Goal: Task Accomplishment & Management: Manage account settings

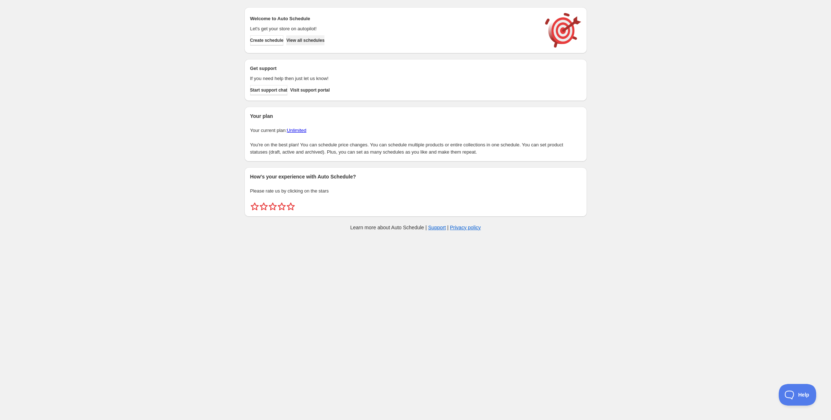
click at [324, 42] on span "View all schedules" at bounding box center [305, 40] width 38 height 6
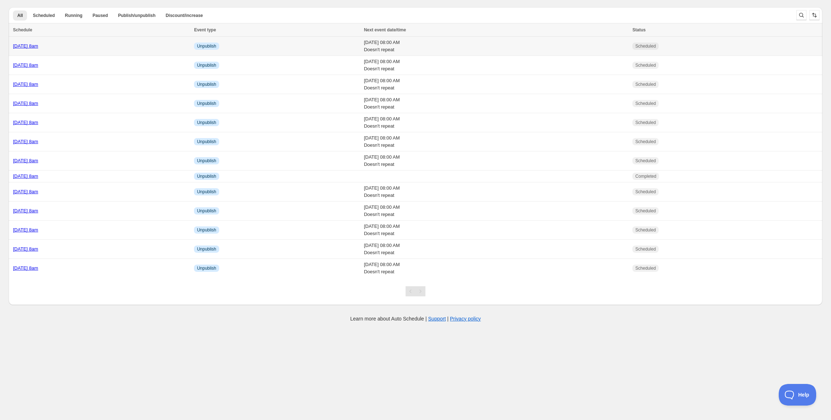
click at [38, 44] on link "[DATE] 8am" at bounding box center [25, 45] width 25 height 5
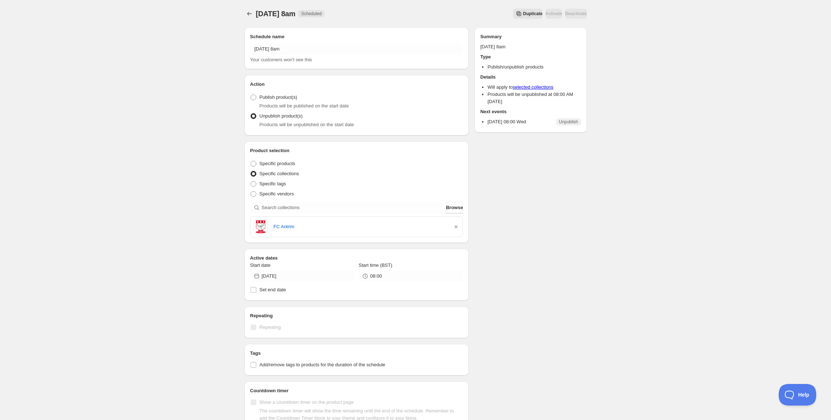
click at [523, 12] on span "Duplicate" at bounding box center [532, 14] width 19 height 6
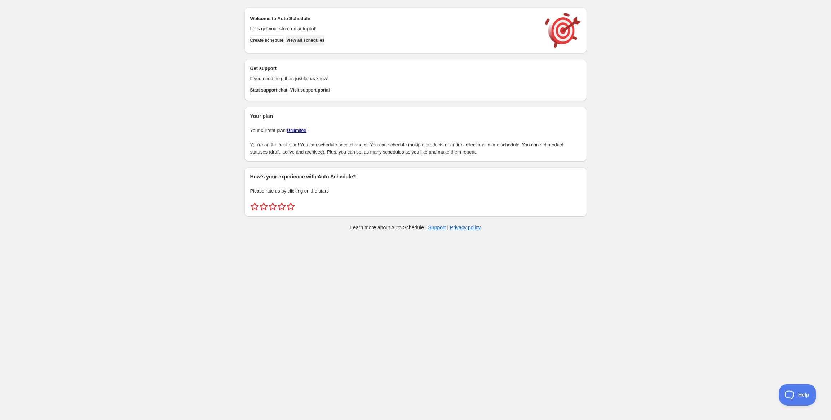
click at [324, 40] on button "View all schedules" at bounding box center [305, 40] width 38 height 10
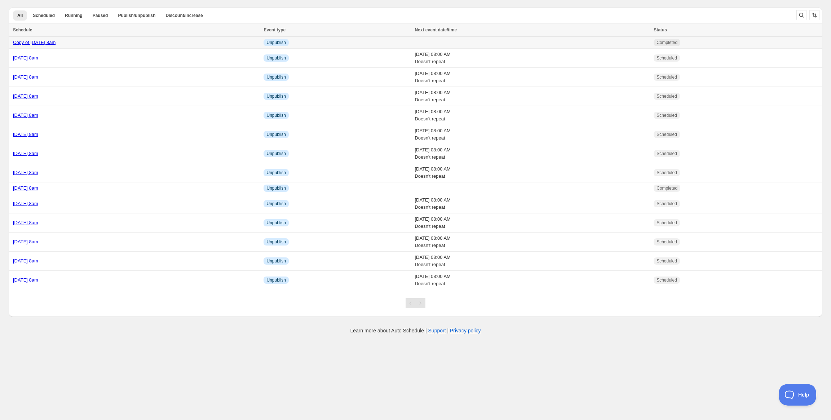
click at [178, 46] on td "Copy of Wednesday 17th September @ 8am" at bounding box center [135, 43] width 253 height 12
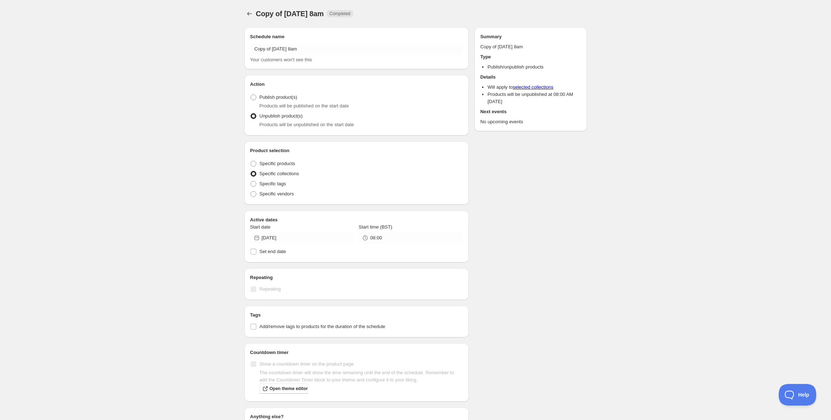
radio input "true"
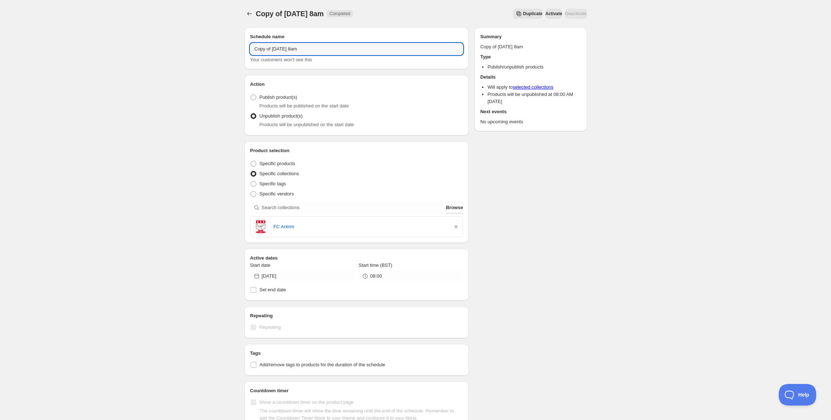
drag, startPoint x: 305, startPoint y: 47, endPoint x: 171, endPoint y: 38, distance: 133.7
click at [171, 38] on div "Copy of Wednesday 17th September @ 8am. This page is ready Copy of Wednesday 17…" at bounding box center [415, 276] width 831 height 553
type input "Friday 19th September @ 8am"
click at [453, 226] on icon "button" at bounding box center [455, 226] width 7 height 7
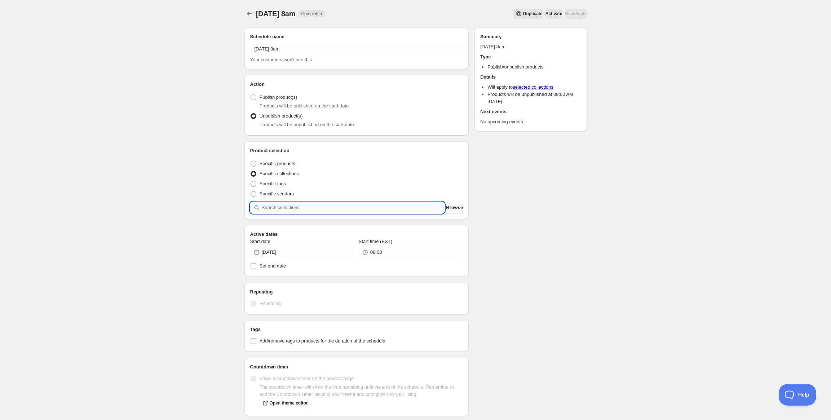
click at [363, 211] on input "search" at bounding box center [353, 208] width 183 height 12
paste input "Shimna IC Staff"
type input "Shimna IC Staff"
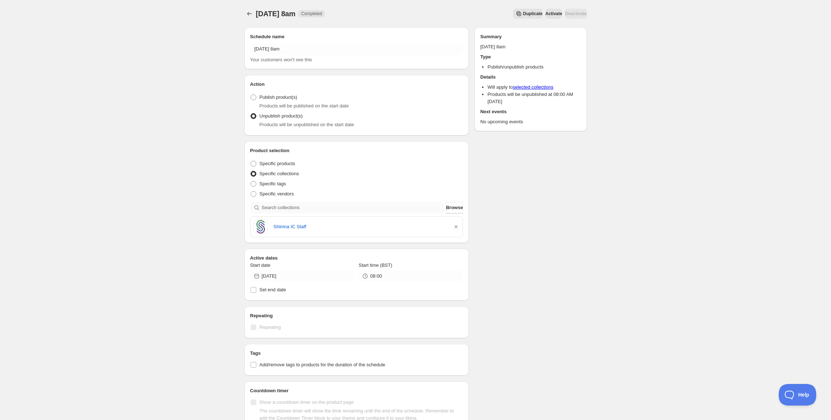
scroll to position [133, 0]
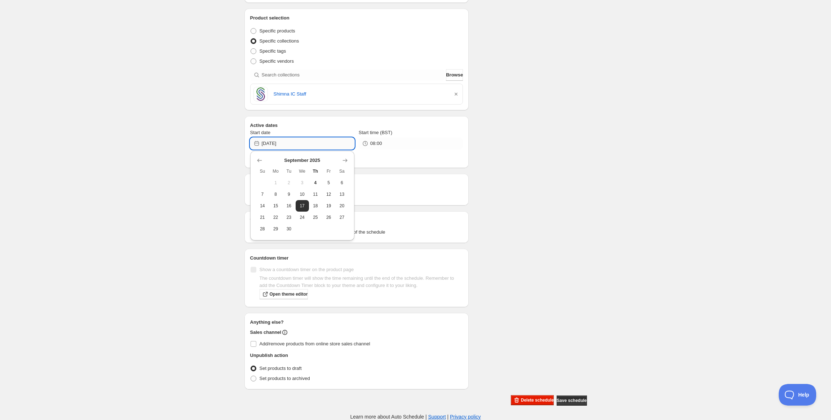
click at [306, 139] on input "[DATE]" at bounding box center [308, 144] width 93 height 12
click at [330, 207] on span "19" at bounding box center [329, 206] width 8 height 6
type input "2025-09-19"
click at [539, 217] on div "Schedule name Friday 19th September @ 8am Your customers won't see this Action …" at bounding box center [413, 147] width 348 height 517
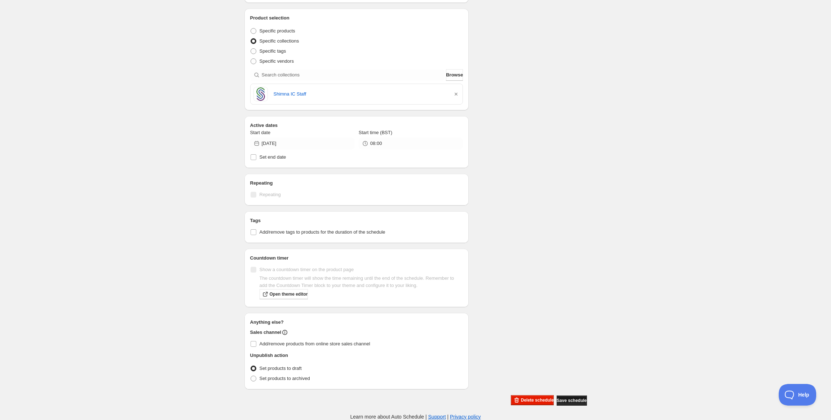
click at [569, 404] on button "Save schedule" at bounding box center [572, 401] width 30 height 10
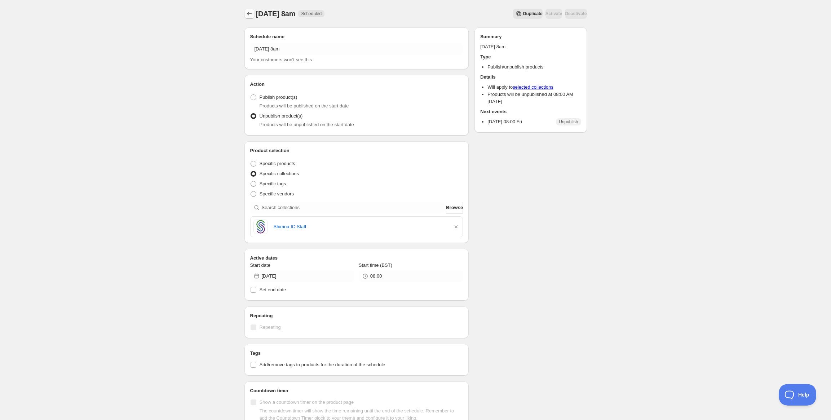
click at [248, 14] on icon "Schedules" at bounding box center [249, 13] width 7 height 7
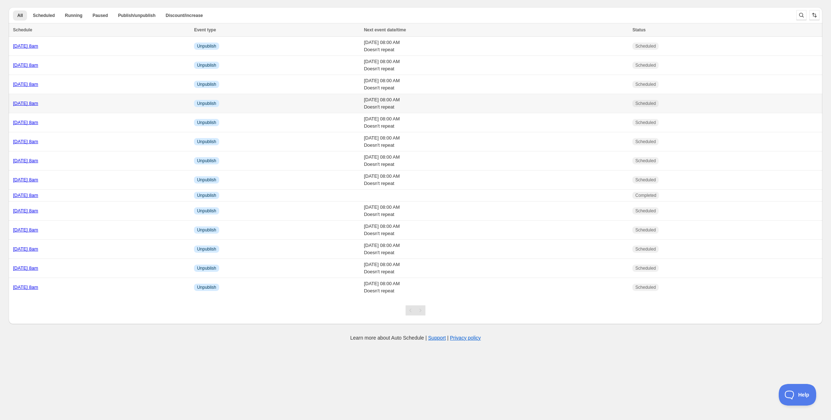
click at [94, 98] on td "Friday 19th September @ 8am" at bounding box center [100, 103] width 183 height 19
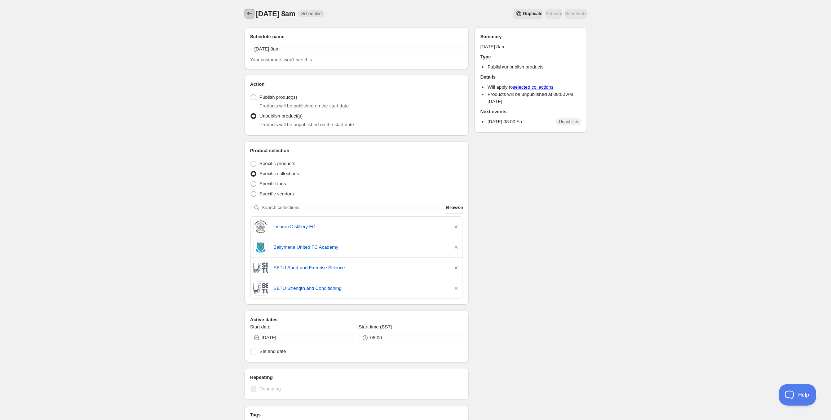
click at [250, 10] on button "Schedules" at bounding box center [249, 14] width 10 height 10
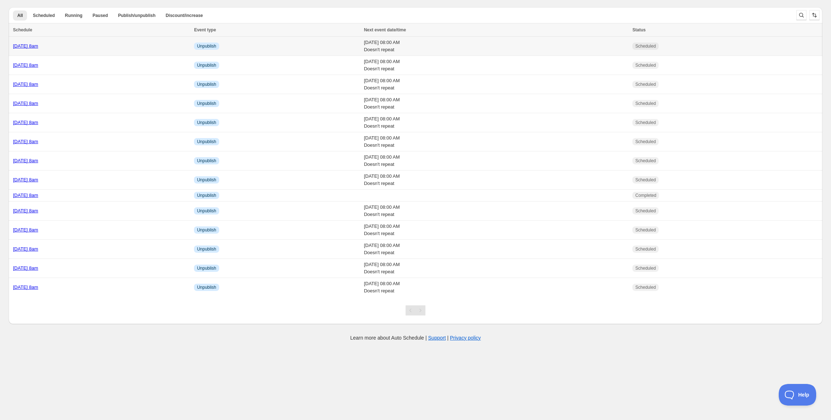
click at [85, 49] on div "Friday 19th September @ 8am" at bounding box center [101, 46] width 177 height 7
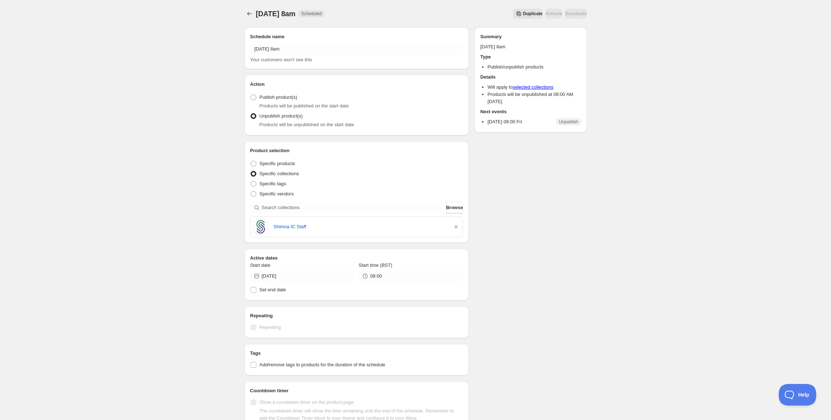
scroll to position [133, 0]
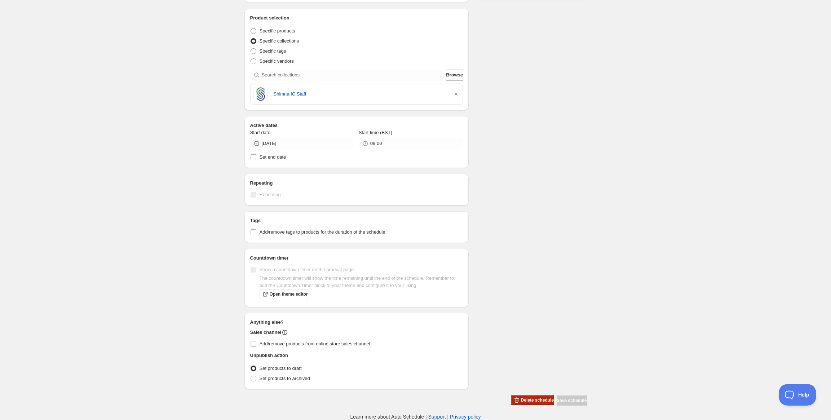
click at [523, 399] on span "Delete schedule" at bounding box center [537, 400] width 33 height 6
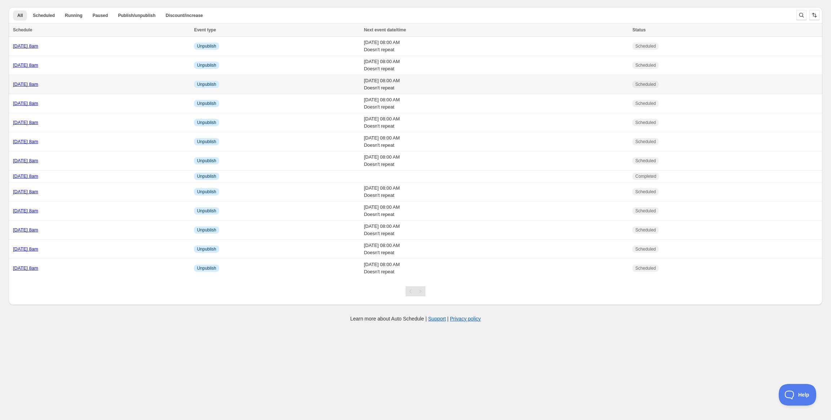
click at [38, 84] on link "Friday 19th September @ 8am" at bounding box center [25, 83] width 25 height 5
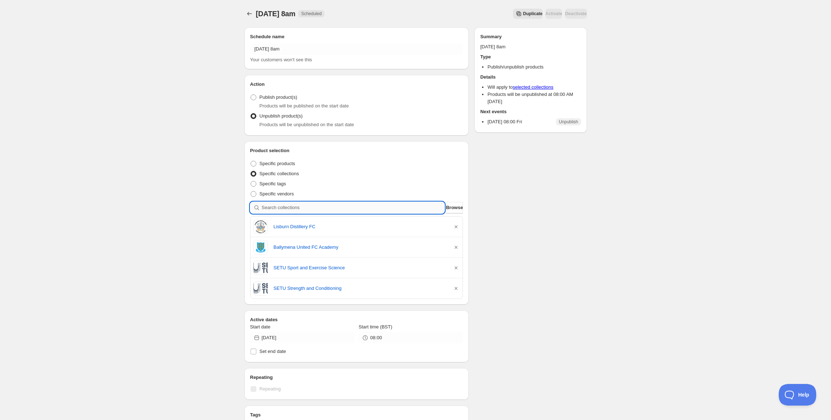
click at [308, 205] on input "search" at bounding box center [353, 208] width 183 height 12
paste input "Shimna IC Staff"
type input "Shimna IC Staff"
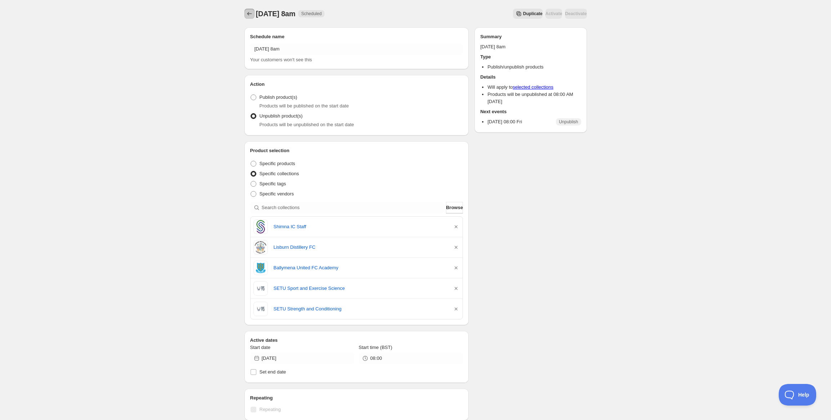
click at [254, 13] on button "Schedules" at bounding box center [249, 14] width 10 height 10
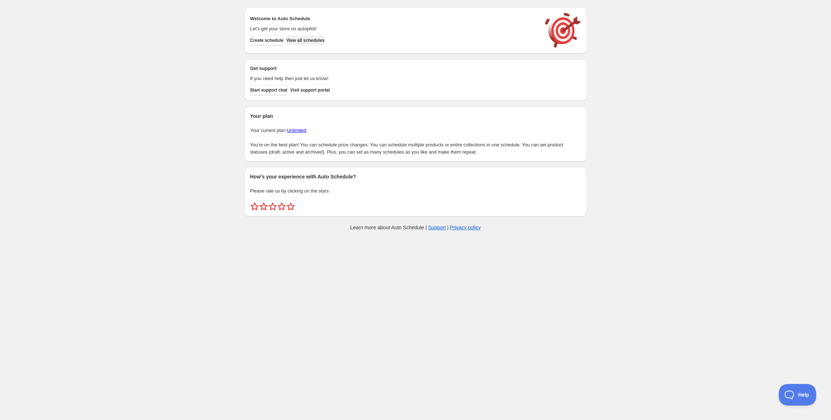
click at [312, 42] on span "View all schedules" at bounding box center [305, 40] width 38 height 6
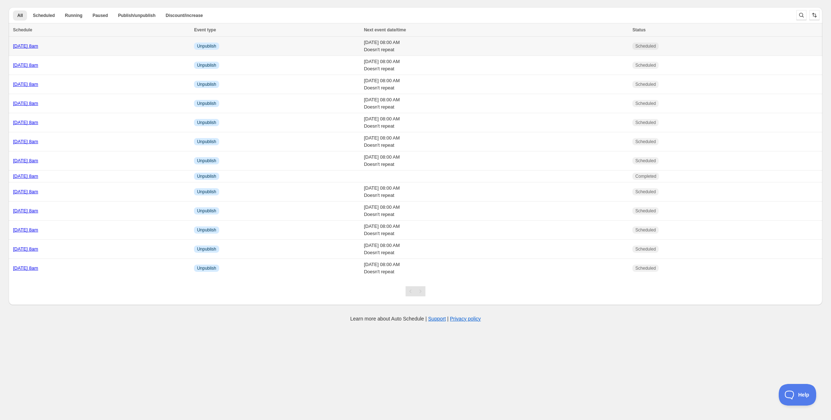
click at [68, 50] on td "Wednesday 17th September @ 8am" at bounding box center [100, 46] width 183 height 19
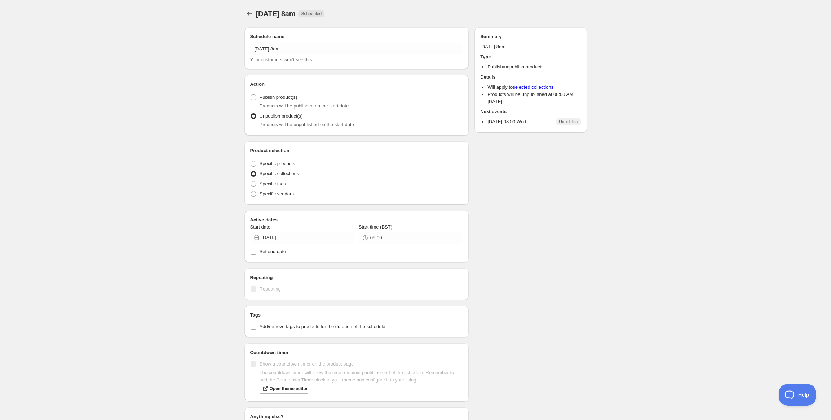
radio input "true"
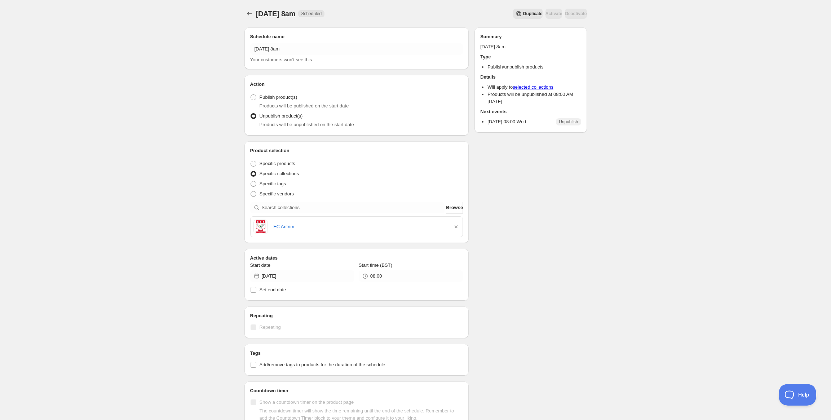
click at [523, 12] on span "Duplicate" at bounding box center [532, 14] width 19 height 6
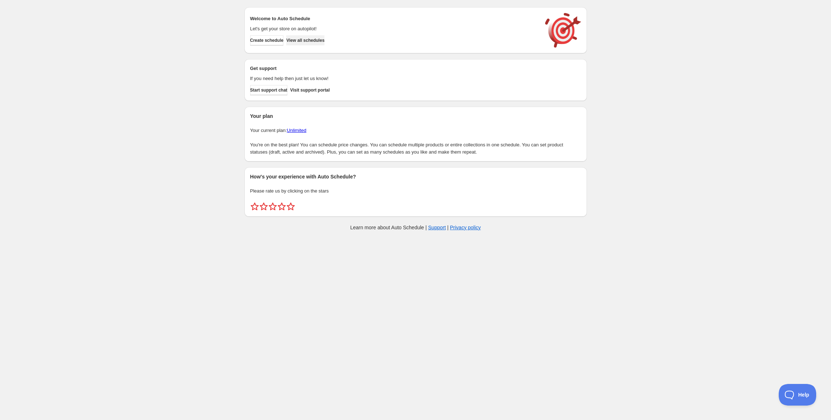
click at [312, 41] on span "View all schedules" at bounding box center [305, 40] width 38 height 6
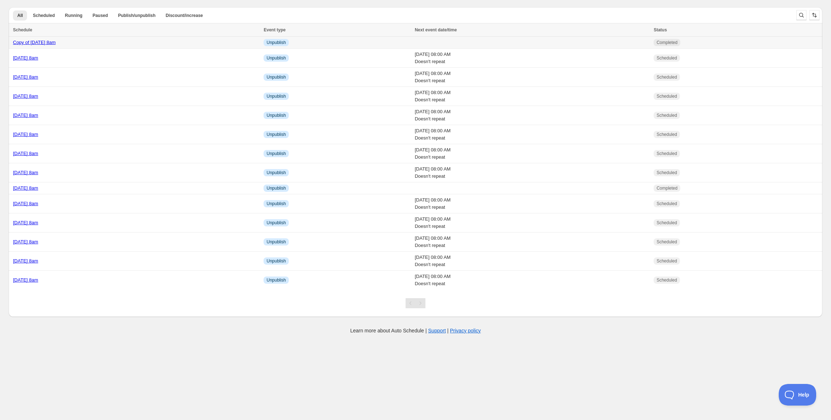
click at [56, 44] on link "Copy of [DATE] 8am" at bounding box center [34, 42] width 43 height 5
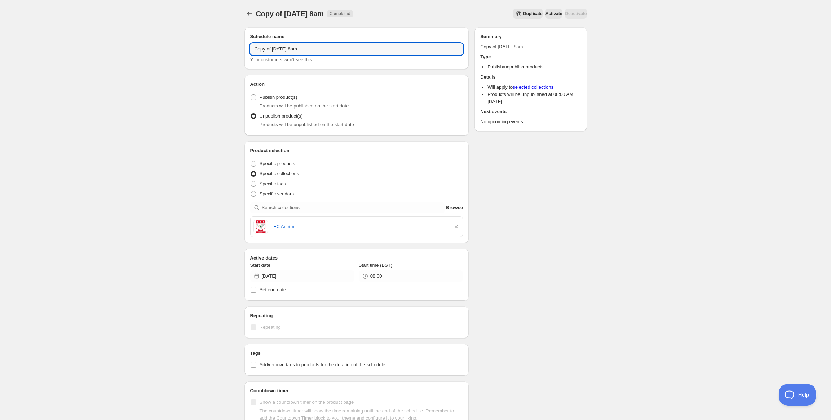
drag, startPoint x: 302, startPoint y: 49, endPoint x: 242, endPoint y: 45, distance: 60.7
click at [242, 45] on div "Schedule name Copy of Wednesday 17th September @ 8am Your customers won't see t…" at bounding box center [413, 280] width 348 height 517
click at [296, 49] on input "Tuesday 7th September @ 8am" at bounding box center [356, 49] width 213 height 12
type input "Tuesday 7th October @ 8am"
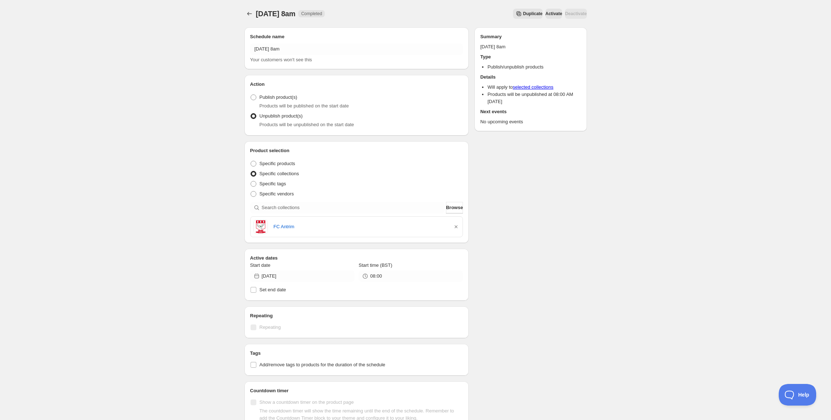
drag, startPoint x: 458, startPoint y: 227, endPoint x: 356, endPoint y: 201, distance: 106.1
click at [458, 227] on icon "button" at bounding box center [455, 226] width 7 height 7
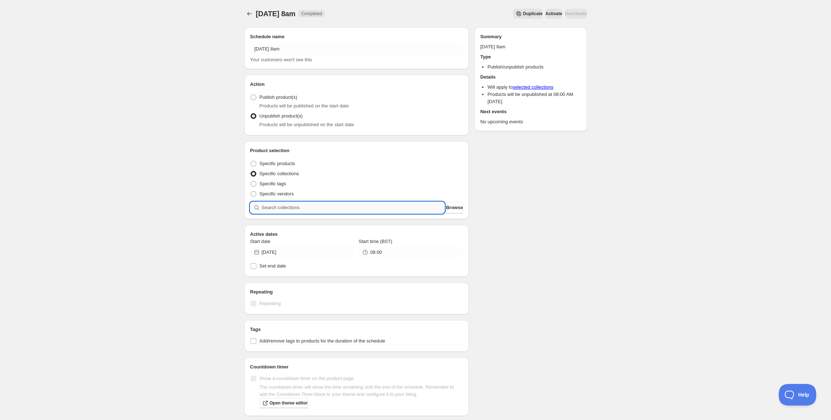
click at [353, 203] on input "search" at bounding box center [353, 208] width 183 height 12
paste input "Lurgan Model IPS Leavers"
type input "Lurgan Model IPS Leavers"
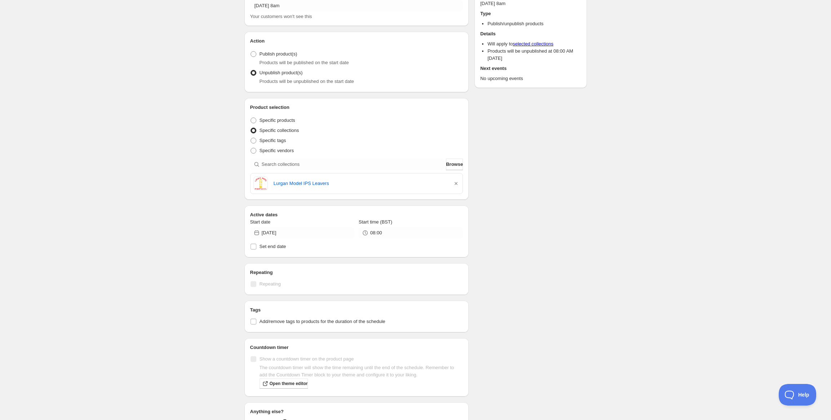
scroll to position [47, 0]
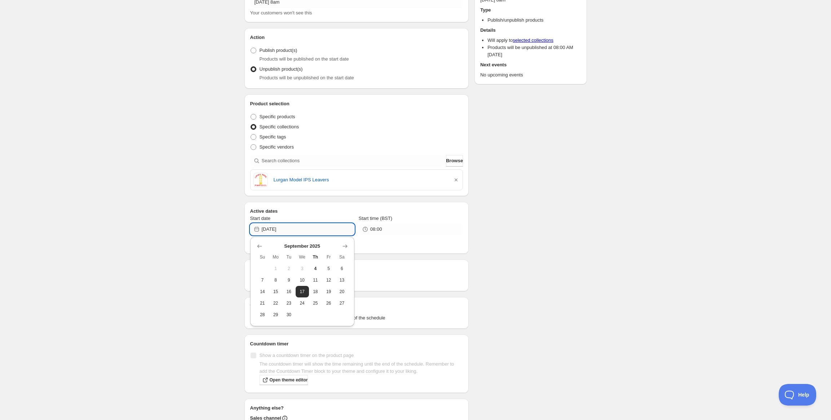
click at [300, 230] on input "2025-09-17" at bounding box center [308, 230] width 93 height 12
click at [349, 246] on button "Show next month, October 2025" at bounding box center [345, 246] width 10 height 10
click at [289, 279] on span "7" at bounding box center [289, 280] width 8 height 6
type input "2025-10-07"
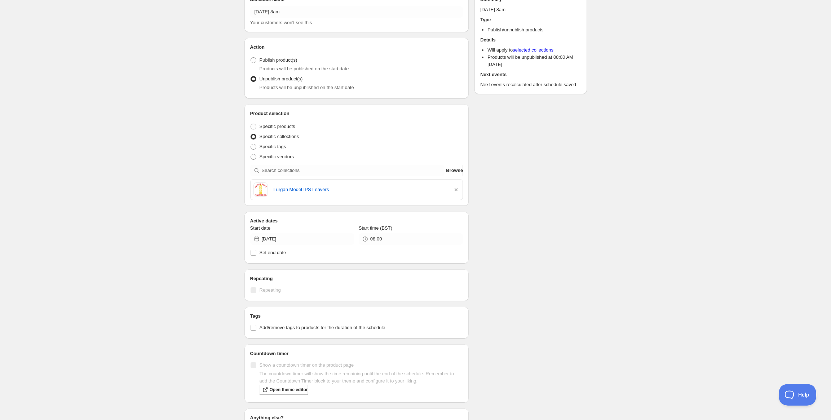
scroll to position [0, 0]
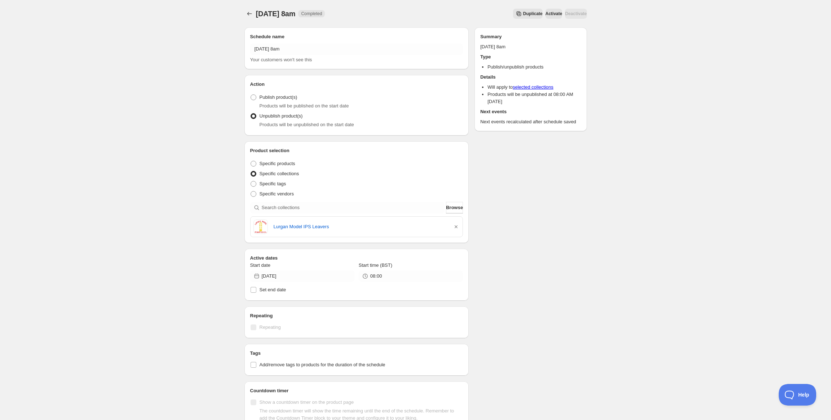
click at [531, 232] on div "Schedule name Tuesday 7th October @ 8am Your customers won't see this Action Ac…" at bounding box center [413, 280] width 348 height 517
click at [250, 16] on icon "Schedules" at bounding box center [249, 13] width 7 height 7
